Goal: Obtain resource: Download file/media

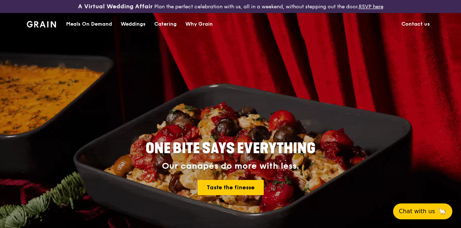
click at [169, 30] on div "Catering" at bounding box center [165, 24] width 22 height 22
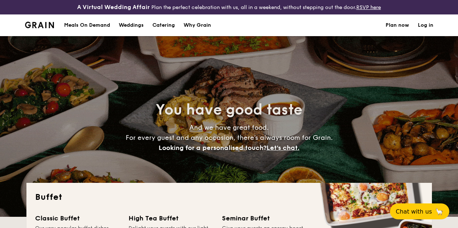
select select
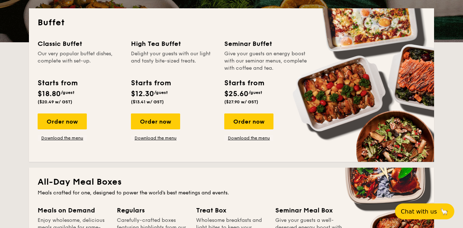
scroll to position [175, 0]
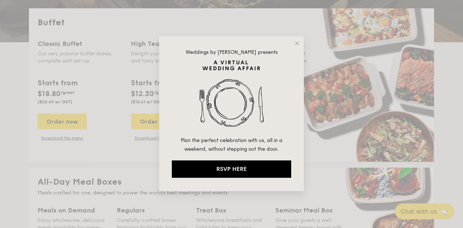
drag, startPoint x: 299, startPoint y: 42, endPoint x: 291, endPoint y: 48, distance: 9.5
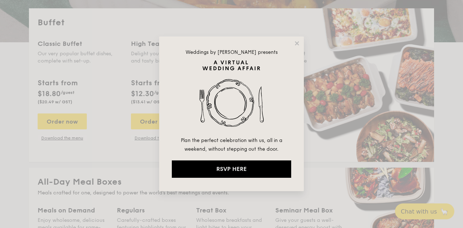
click at [299, 42] on icon at bounding box center [297, 43] width 7 height 7
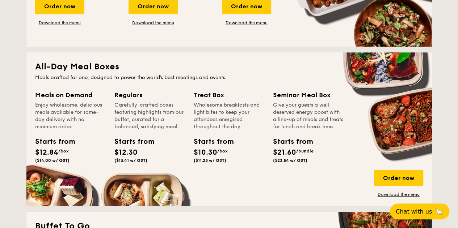
scroll to position [325, 0]
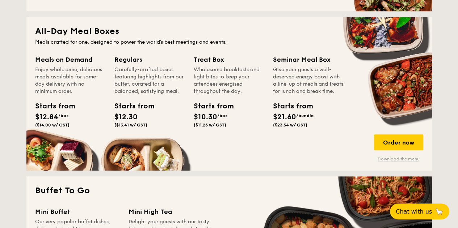
click at [377, 162] on link "Download the menu" at bounding box center [398, 159] width 49 height 6
